Goal: Information Seeking & Learning: Find specific fact

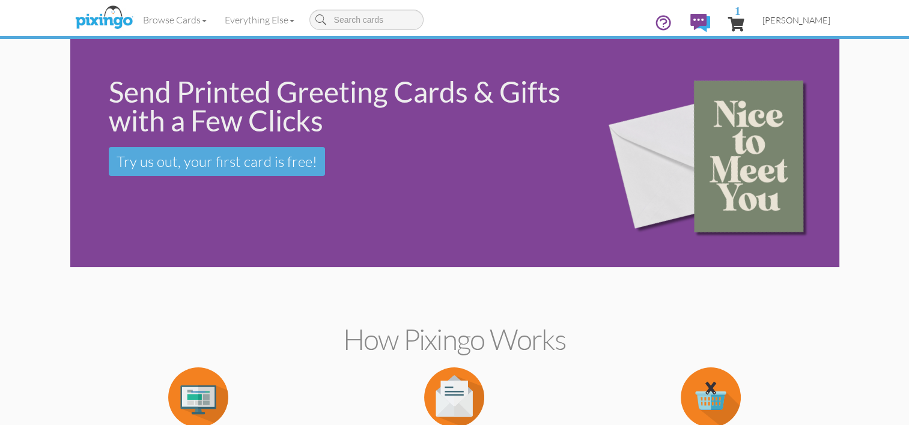
click at [796, 24] on span "[PERSON_NAME]" at bounding box center [796, 20] width 68 height 10
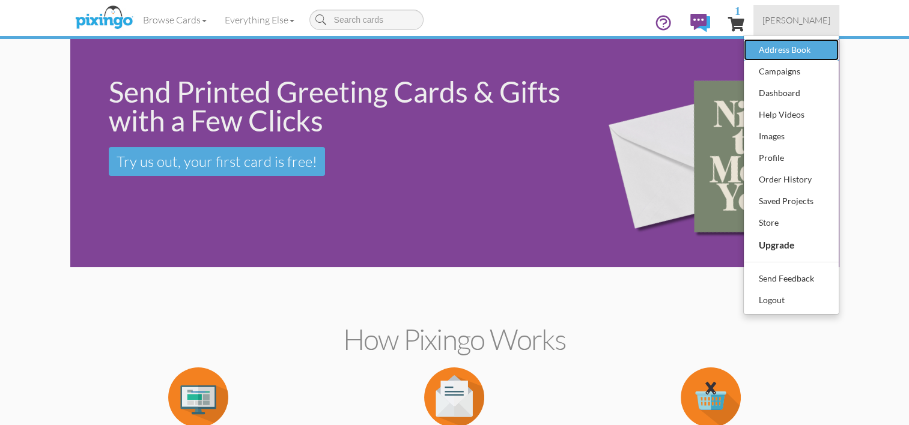
click at [764, 46] on div "Address Book" at bounding box center [791, 50] width 71 height 18
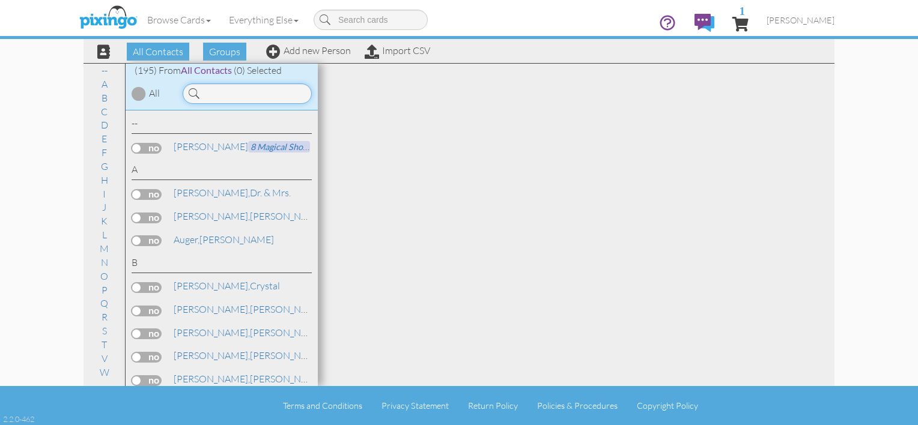
click at [264, 87] on input at bounding box center [247, 94] width 129 height 20
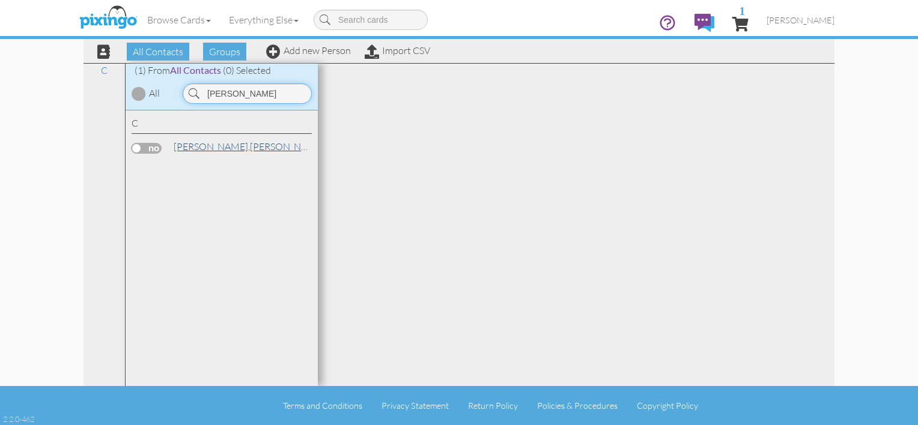
type input "[PERSON_NAME]"
click at [244, 152] on link "[PERSON_NAME]" at bounding box center [248, 146] width 153 height 14
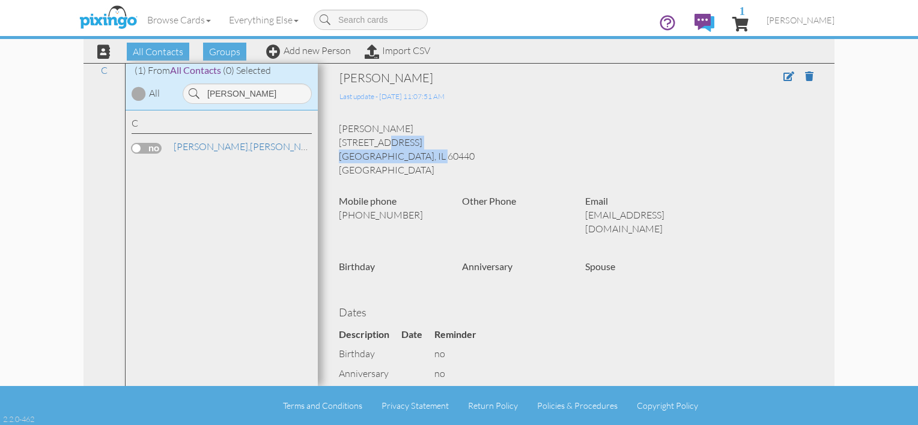
drag, startPoint x: 341, startPoint y: 144, endPoint x: 394, endPoint y: 155, distance: 54.0
click at [394, 155] on div "[PERSON_NAME] [STREET_ADDRESS] [GEOGRAPHIC_DATA], [GEOGRAPHIC_DATA] 60440 [GEOG…" at bounding box center [576, 149] width 493 height 55
click at [389, 153] on div "[PERSON_NAME] [STREET_ADDRESS] [GEOGRAPHIC_DATA], [GEOGRAPHIC_DATA] 60440 [GEOG…" at bounding box center [576, 149] width 493 height 55
drag, startPoint x: 339, startPoint y: 144, endPoint x: 432, endPoint y: 147, distance: 93.2
click at [432, 147] on div "[PERSON_NAME] [STREET_ADDRESS] [GEOGRAPHIC_DATA], [GEOGRAPHIC_DATA] 60440 [GEOG…" at bounding box center [576, 149] width 493 height 55
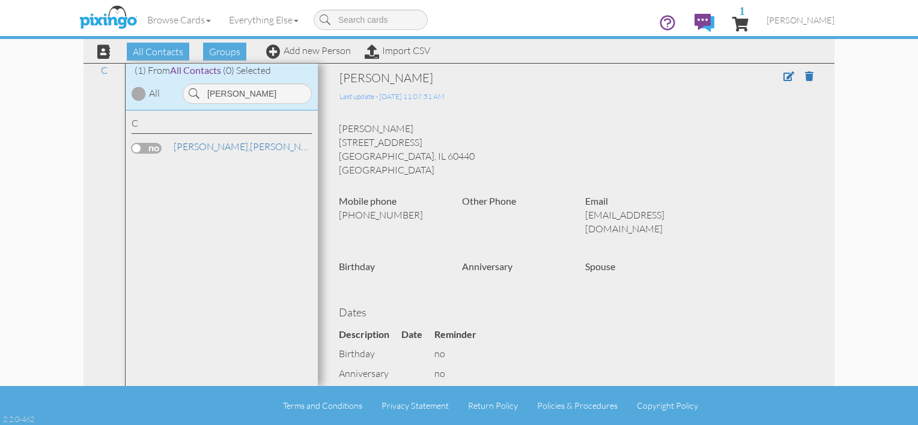
drag, startPoint x: 403, startPoint y: 144, endPoint x: 395, endPoint y: 144, distance: 8.4
copy div "[STREET_ADDRESS]"
drag, startPoint x: 339, startPoint y: 157, endPoint x: 388, endPoint y: 160, distance: 49.4
click at [388, 160] on div "[PERSON_NAME] [STREET_ADDRESS] [GEOGRAPHIC_DATA], [GEOGRAPHIC_DATA] 60440 [GEOG…" at bounding box center [576, 149] width 493 height 55
click at [381, 153] on div "[PERSON_NAME] [STREET_ADDRESS] [GEOGRAPHIC_DATA], [GEOGRAPHIC_DATA] 60440 [GEOG…" at bounding box center [576, 149] width 493 height 55
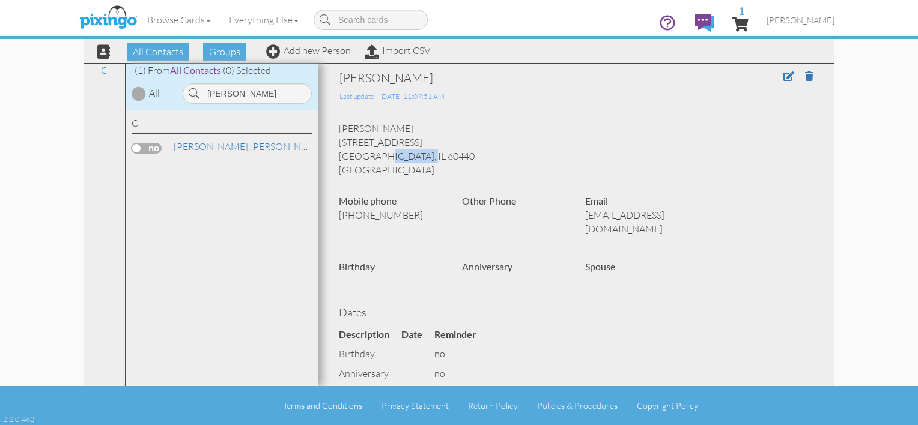
drag, startPoint x: 339, startPoint y: 156, endPoint x: 386, endPoint y: 156, distance: 47.5
click at [386, 156] on div "[PERSON_NAME] [STREET_ADDRESS] [GEOGRAPHIC_DATA], [GEOGRAPHIC_DATA] 60440 [GEOG…" at bounding box center [576, 149] width 493 height 55
copy div "Bolingbroo"
